Goal: Transaction & Acquisition: Purchase product/service

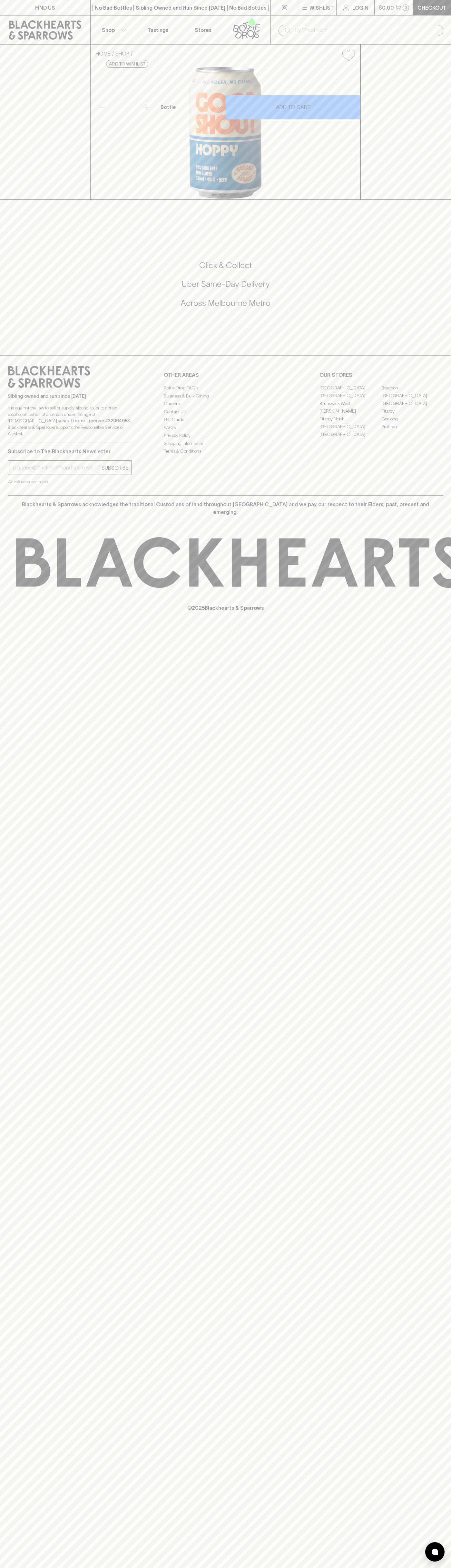
click at [315, 3] on button "Wishlist" at bounding box center [317, 7] width 38 height 15
click at [348, 1567] on html "FIND US | No Bad Bottles | Sibling Owned and Run Since [DATE] | No Bad Bottles …" at bounding box center [226, 784] width 451 height 1568
click at [32, 486] on div at bounding box center [226, 784] width 451 height 1568
